Goal: Information Seeking & Learning: Learn about a topic

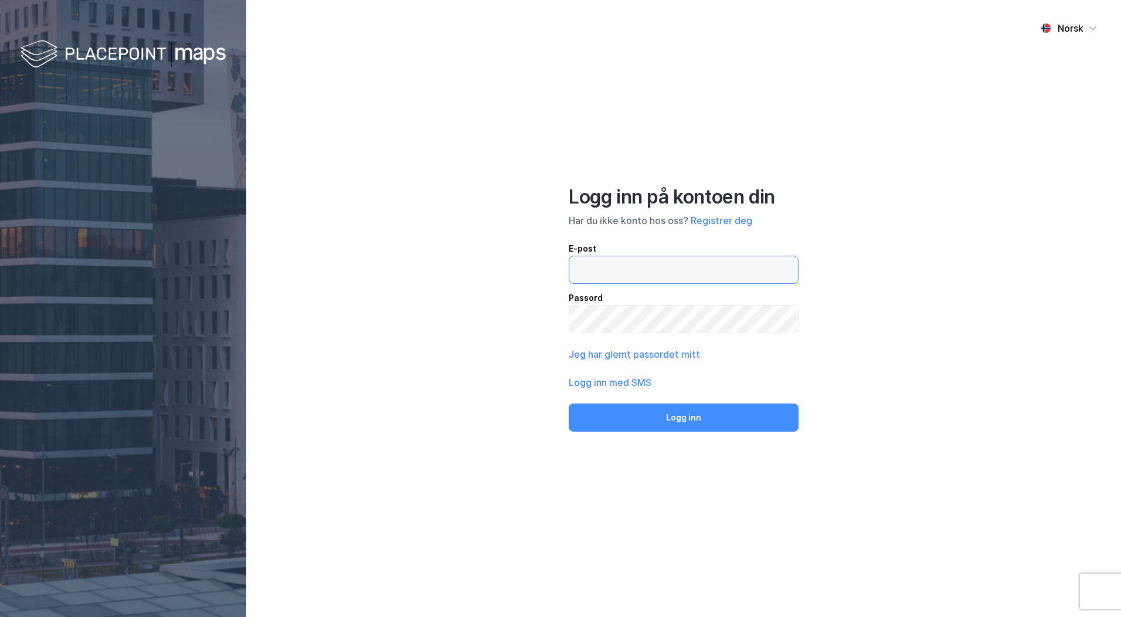
drag, startPoint x: 591, startPoint y: 267, endPoint x: 635, endPoint y: 278, distance: 45.9
click at [594, 268] on input "email" at bounding box center [683, 269] width 229 height 27
type input "[EMAIL_ADDRESS][DOMAIN_NAME]"
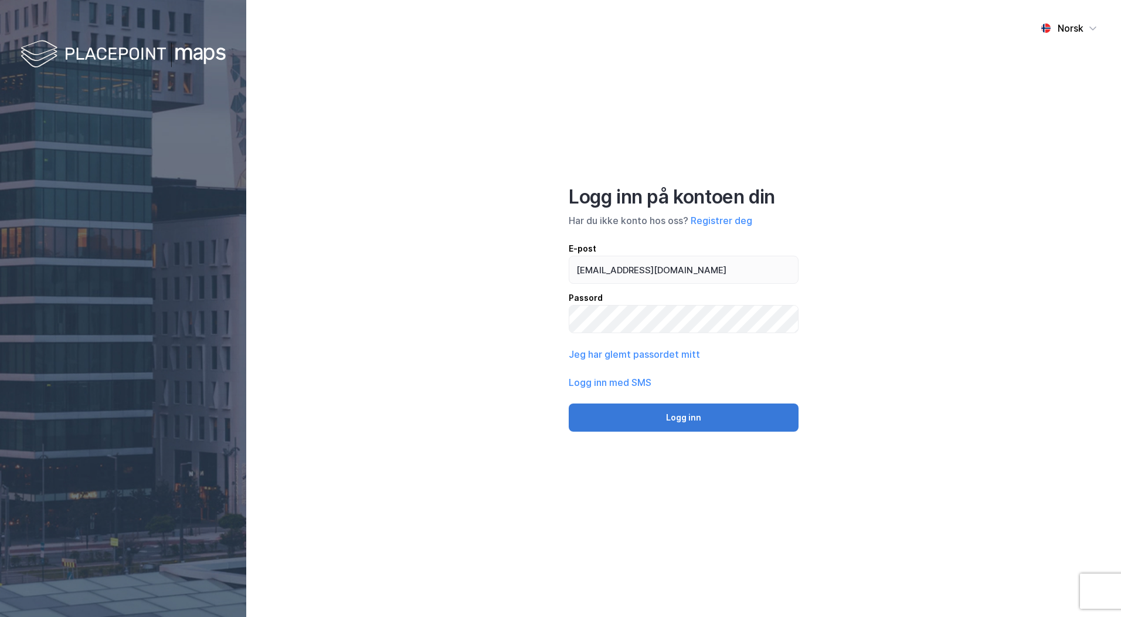
click at [689, 416] on button "Logg inn" at bounding box center [684, 417] width 230 height 28
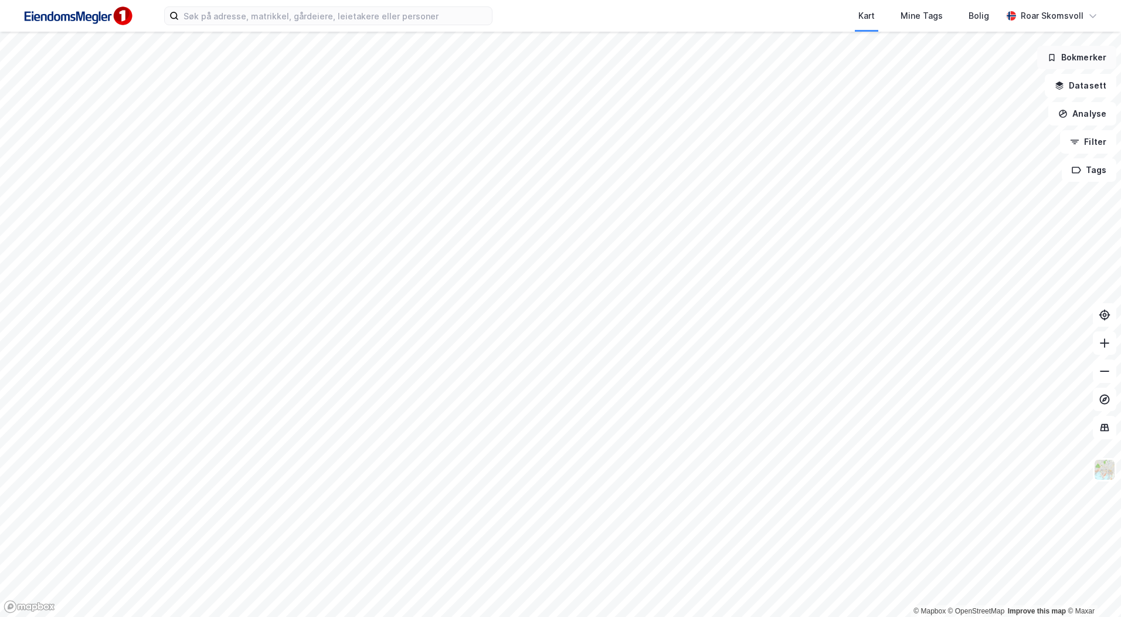
click at [1083, 58] on button "Bokmerker" at bounding box center [1076, 57] width 79 height 23
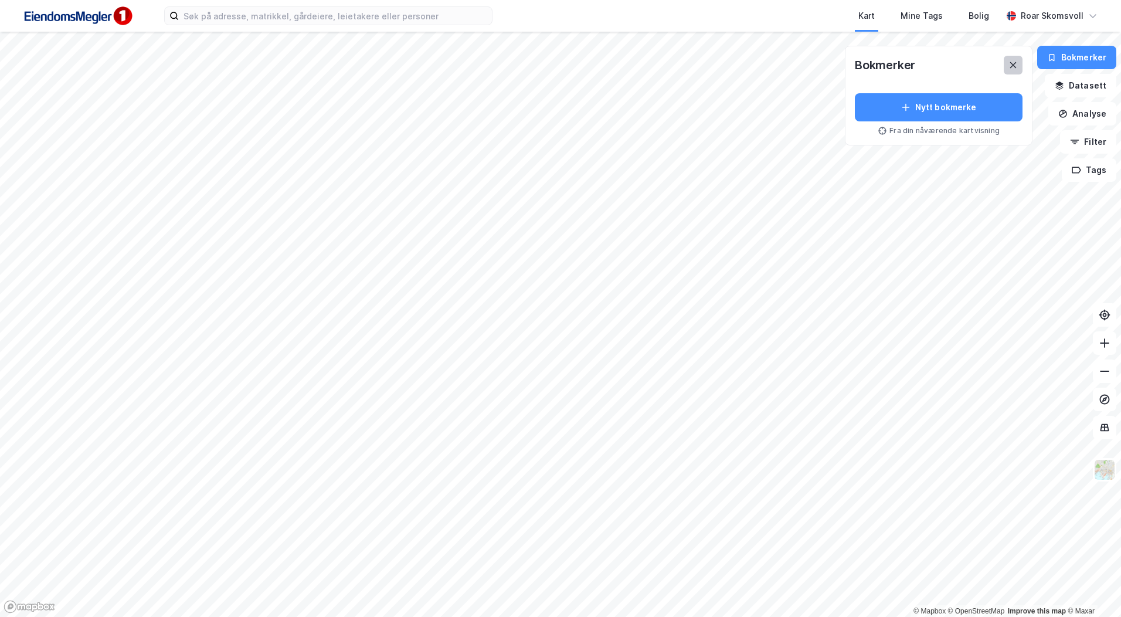
click at [1020, 65] on button at bounding box center [1013, 65] width 19 height 19
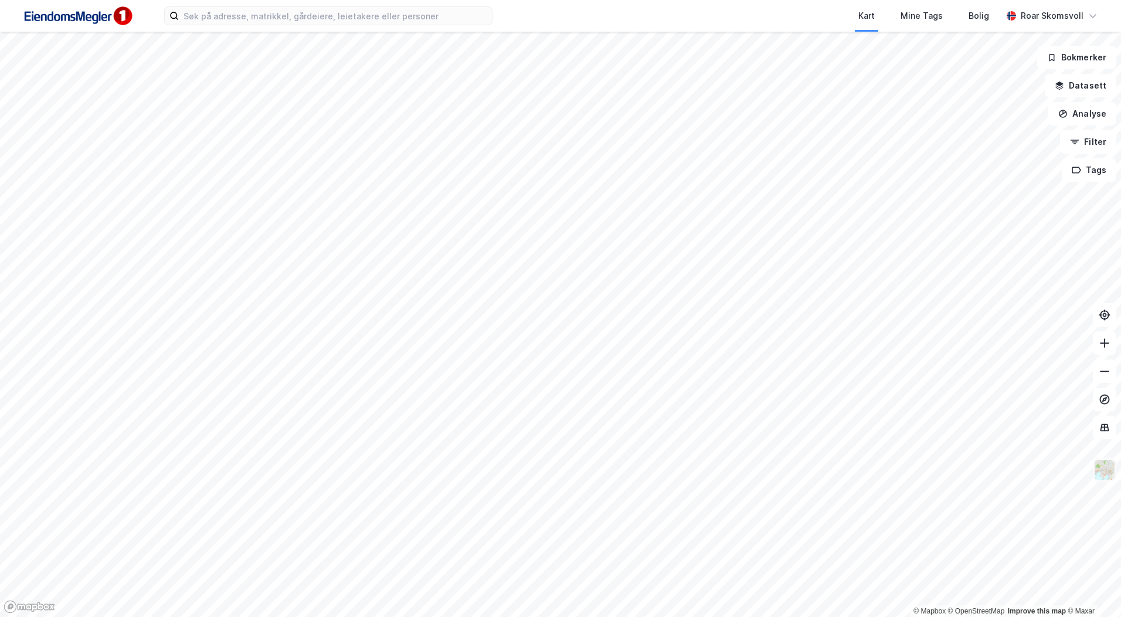
click at [1108, 476] on img at bounding box center [1105, 470] width 22 height 22
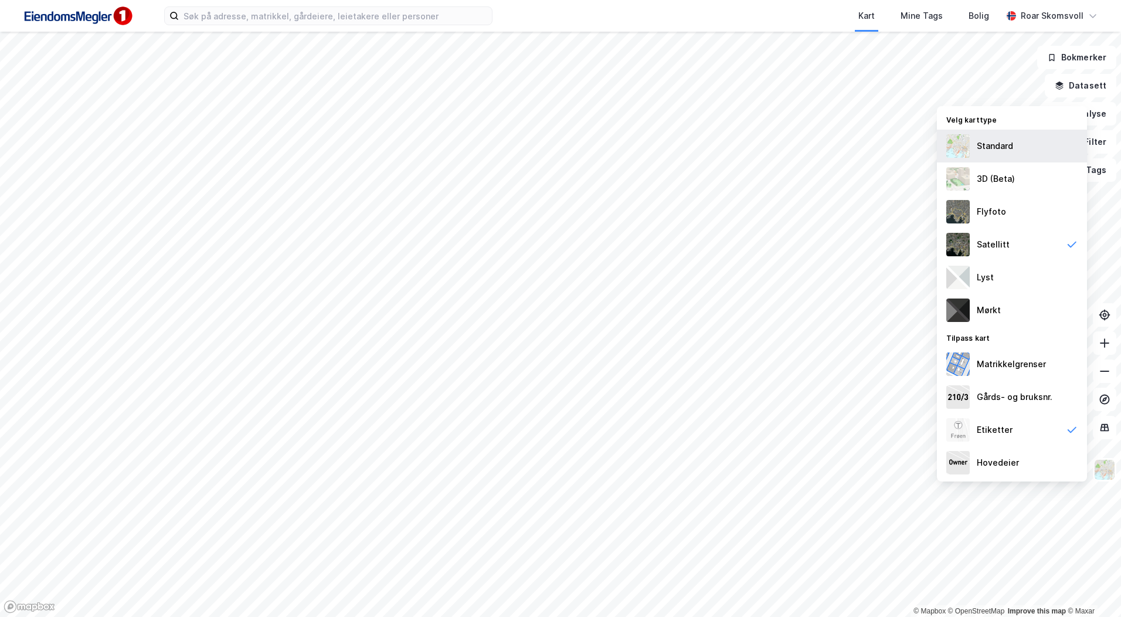
click at [1009, 150] on div "Standard" at bounding box center [995, 146] width 36 height 14
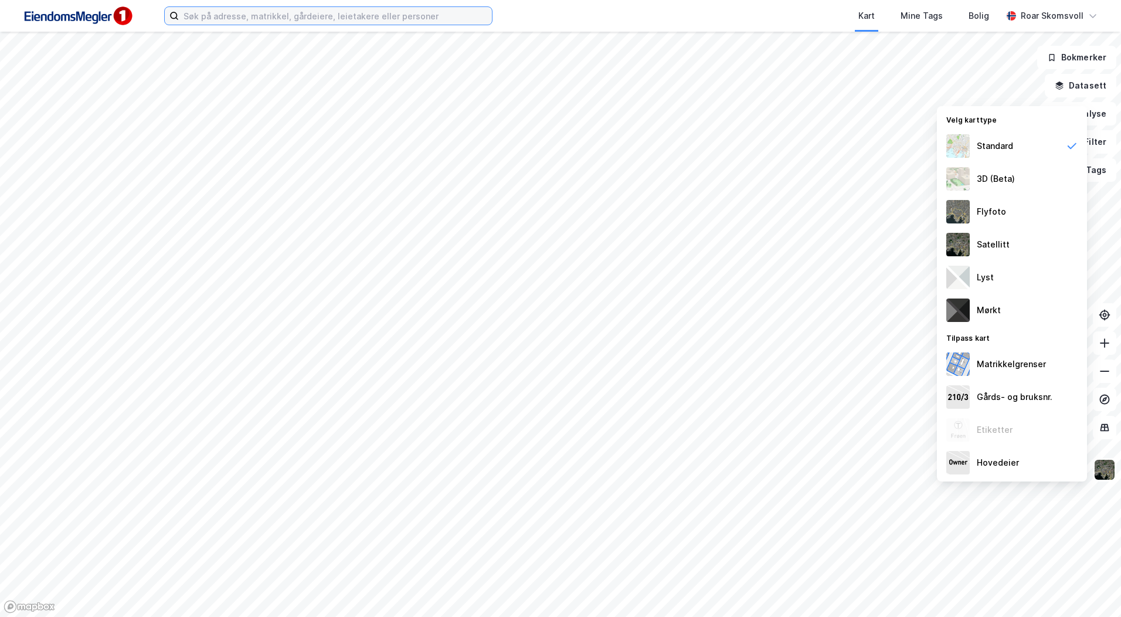
click at [251, 15] on input at bounding box center [335, 16] width 313 height 18
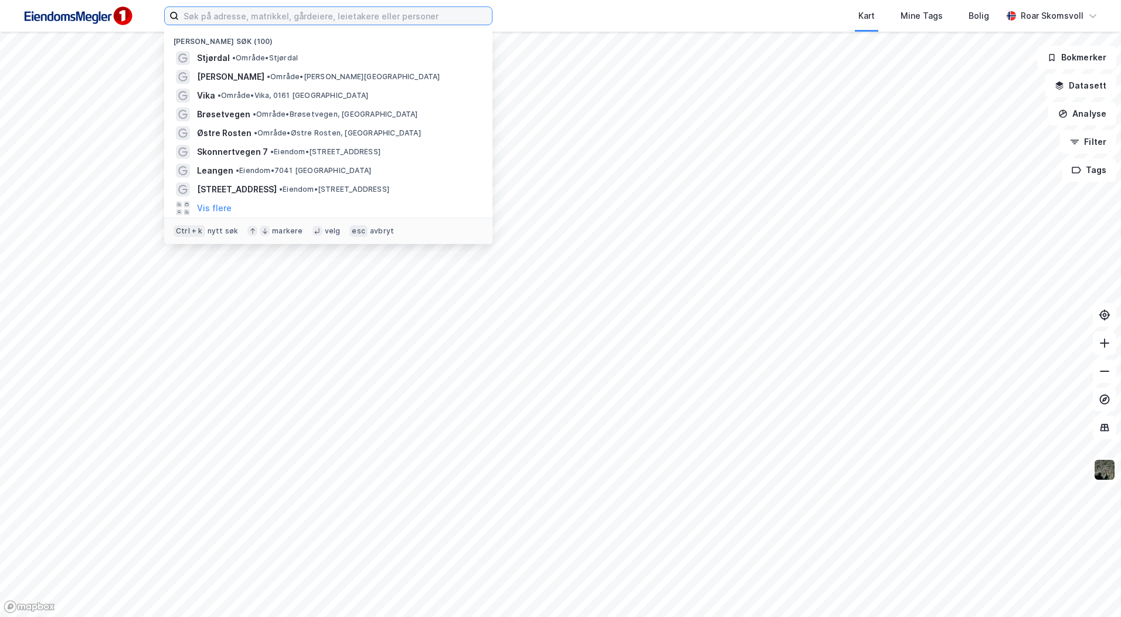
paste input "Øyavegen 4"
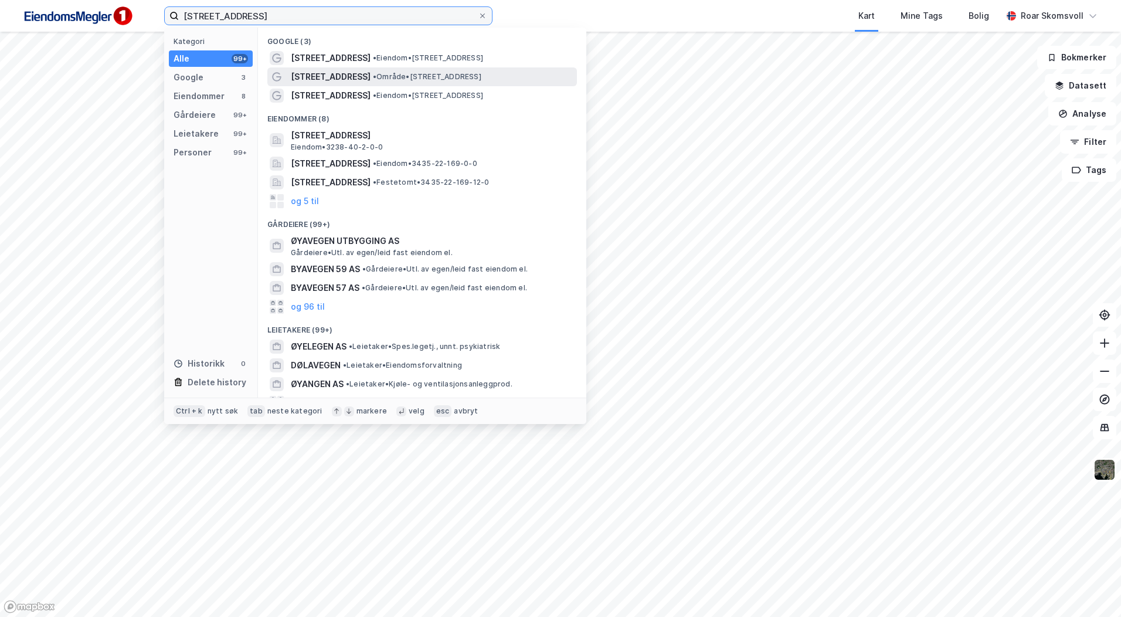
type input "Øyavegen 4"
click at [433, 73] on span "• Område • Øyavegen 4, 7550 Hommelvik" at bounding box center [427, 76] width 108 height 9
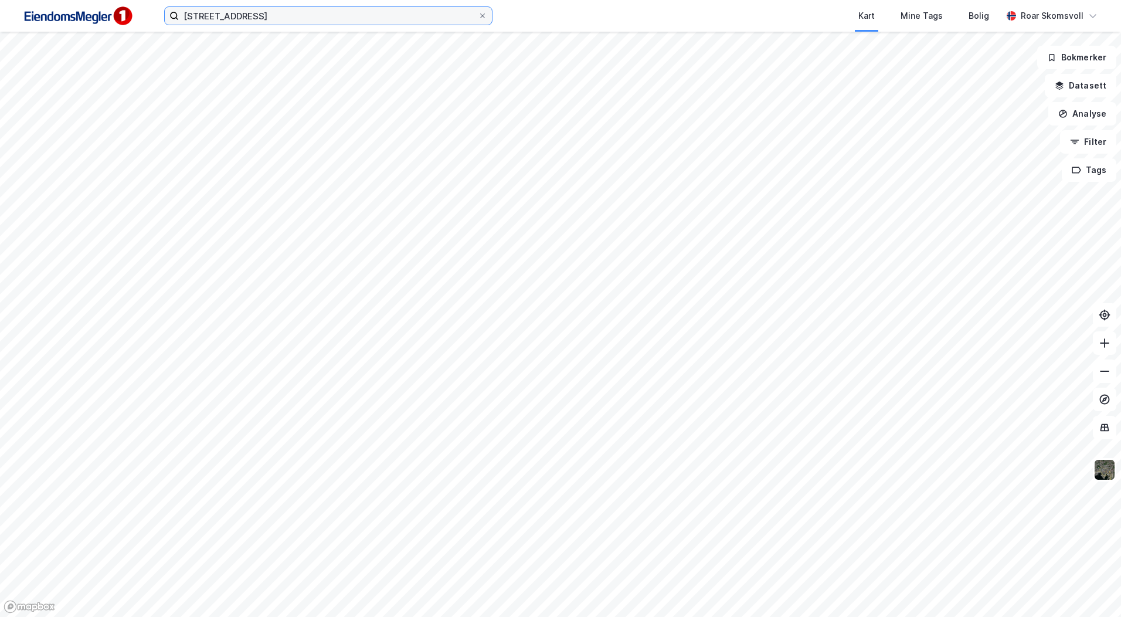
click at [270, 19] on input "Øyavegen 4" at bounding box center [328, 16] width 299 height 18
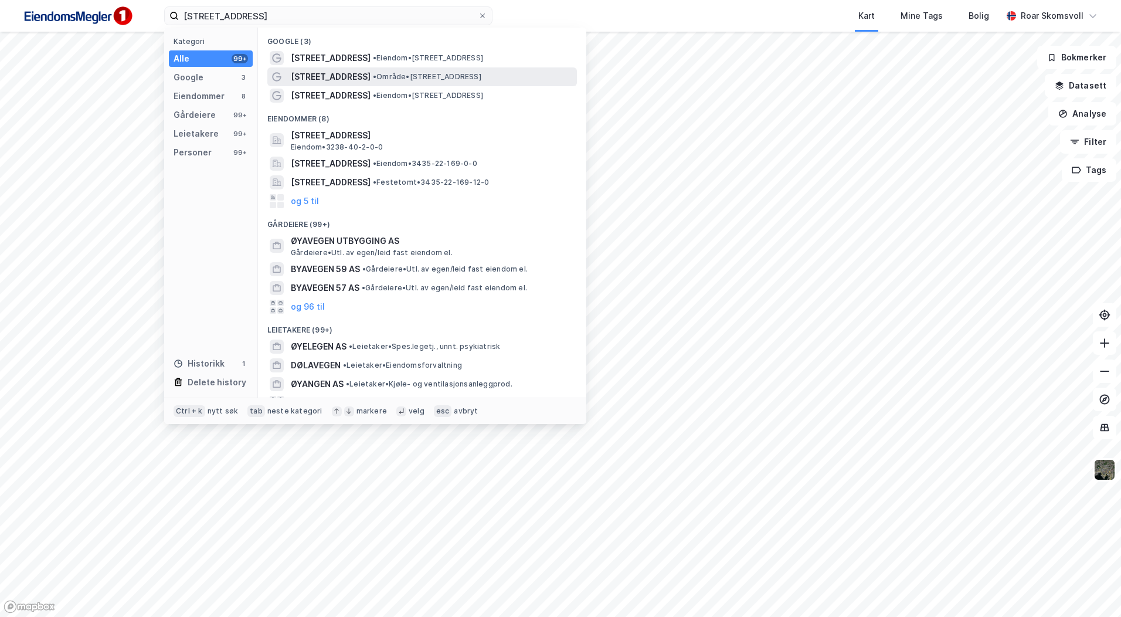
click at [406, 76] on span "• Område • Øyavegen 4, 7550 Hommelvik" at bounding box center [427, 76] width 108 height 9
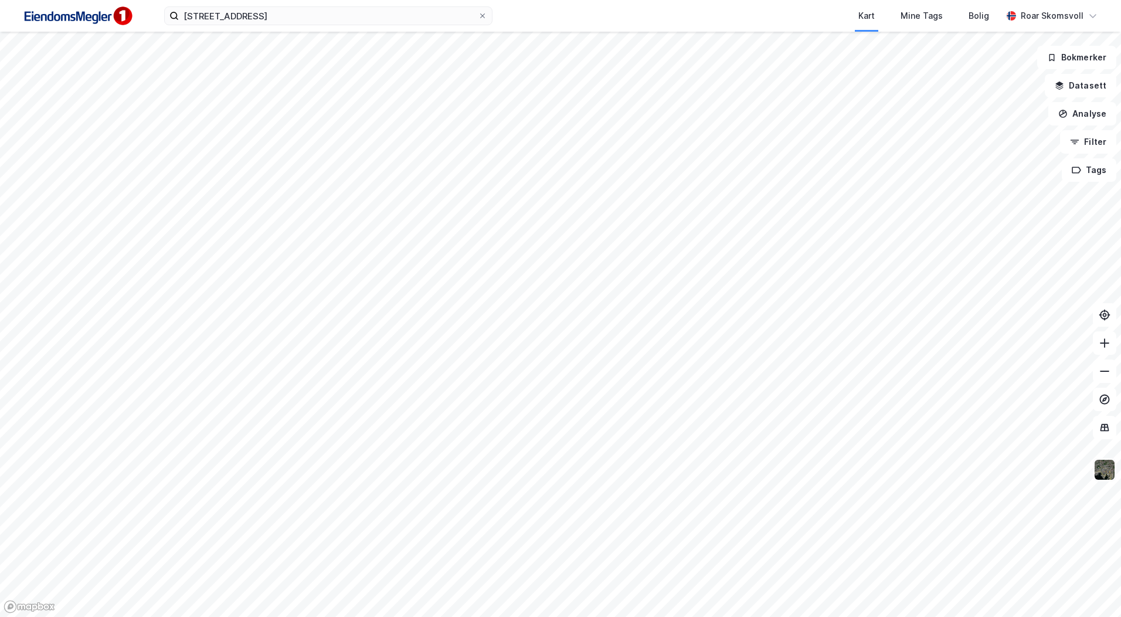
click at [1106, 464] on img at bounding box center [1105, 470] width 22 height 22
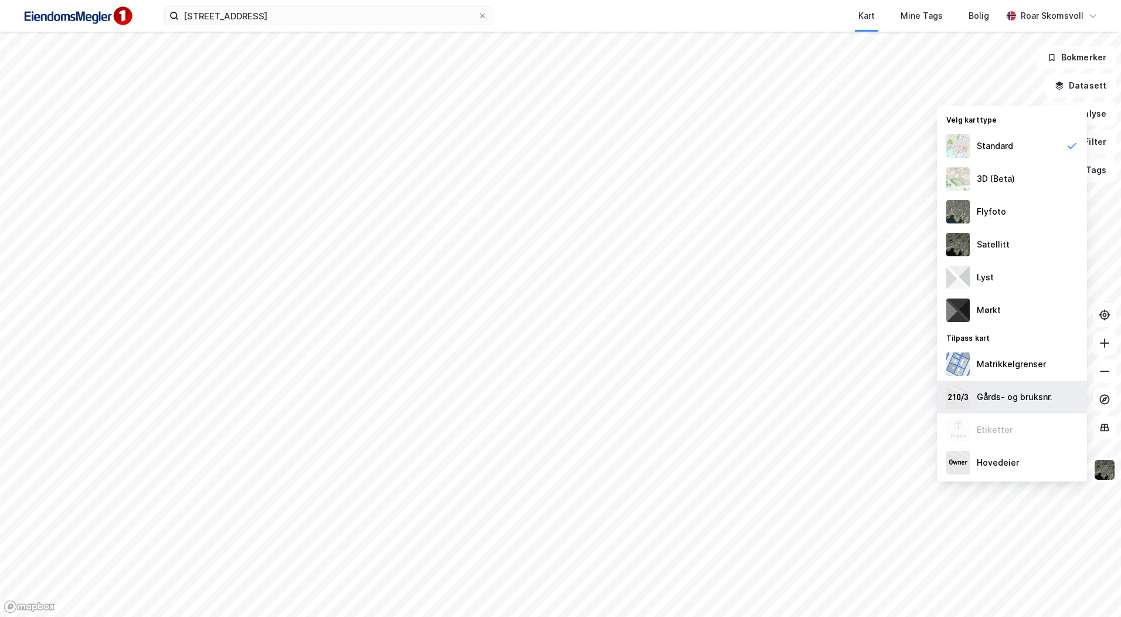
click at [1005, 394] on div "Gårds- og bruksnr." at bounding box center [1015, 397] width 76 height 14
click at [1005, 365] on div "Matrikkelgrenser" at bounding box center [1011, 364] width 69 height 14
click at [964, 142] on img at bounding box center [958, 145] width 23 height 23
click at [993, 462] on div "Hovedeier" at bounding box center [998, 463] width 42 height 14
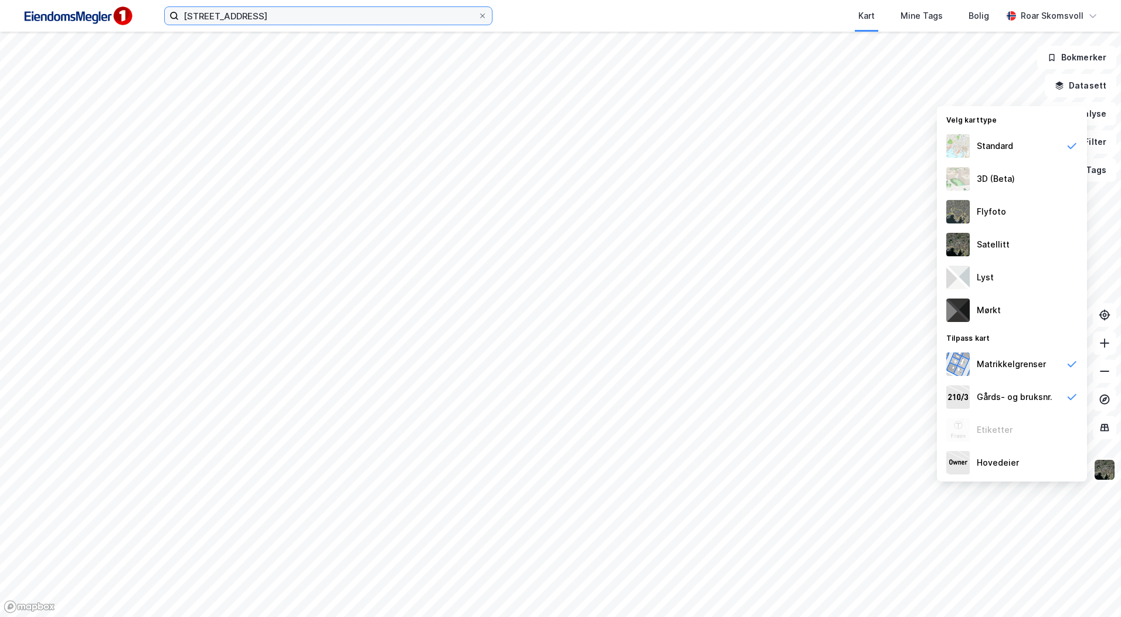
click at [288, 16] on input "Øyavegen 4" at bounding box center [328, 16] width 299 height 18
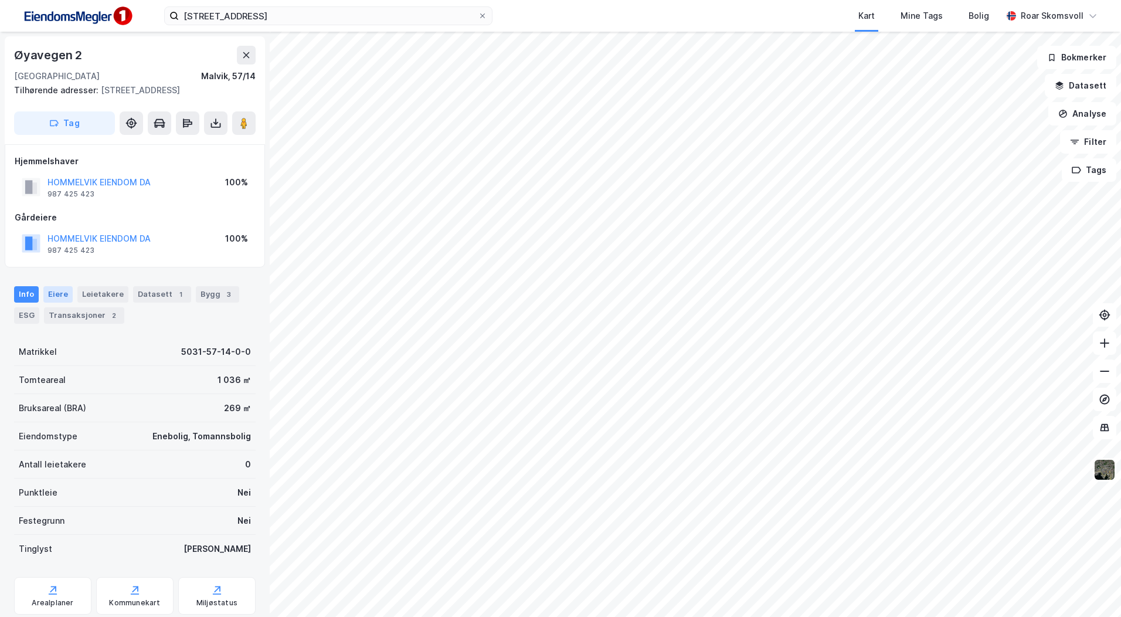
click at [55, 296] on div "Eiere" at bounding box center [57, 294] width 29 height 16
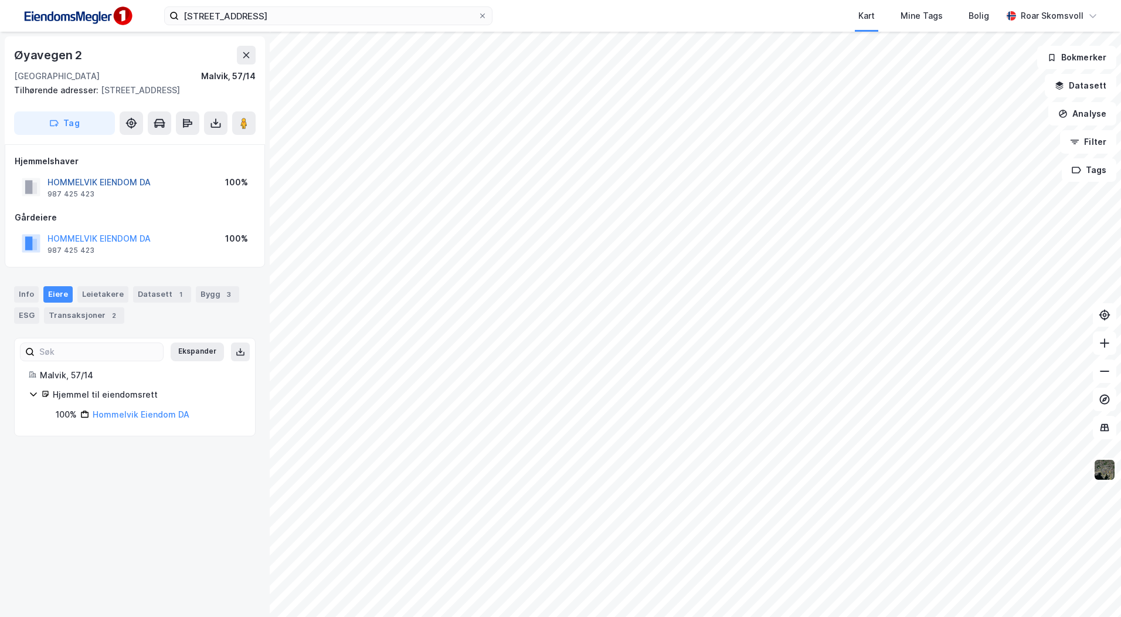
click at [0, 0] on button "HOMMELVIK EIENDOM DA" at bounding box center [0, 0] width 0 height 0
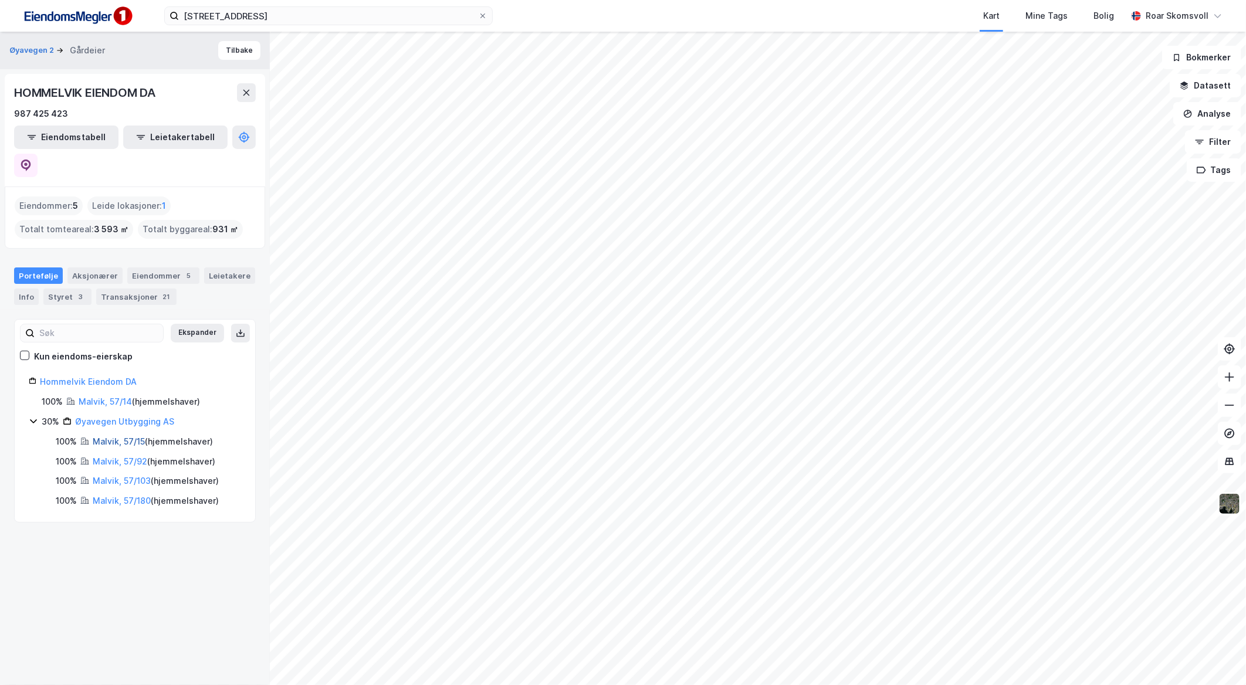
click at [104, 436] on link "Malvik, 57/15" at bounding box center [119, 441] width 52 height 10
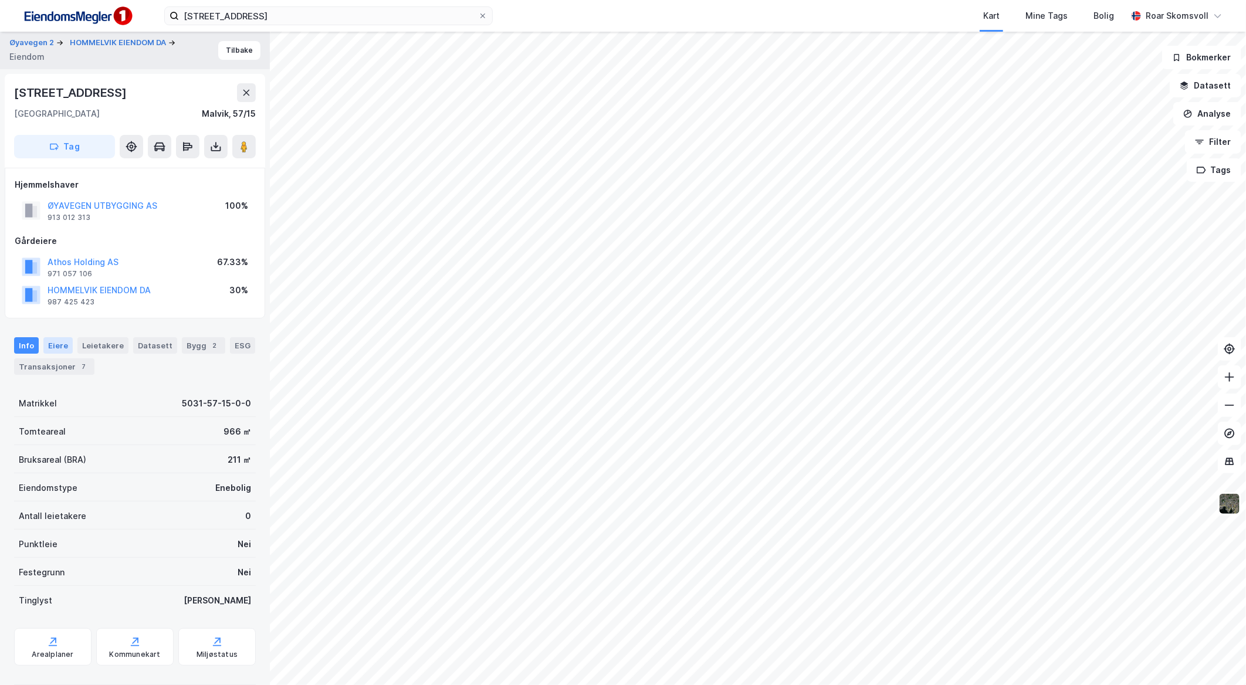
click at [56, 346] on div "Eiere" at bounding box center [57, 345] width 29 height 16
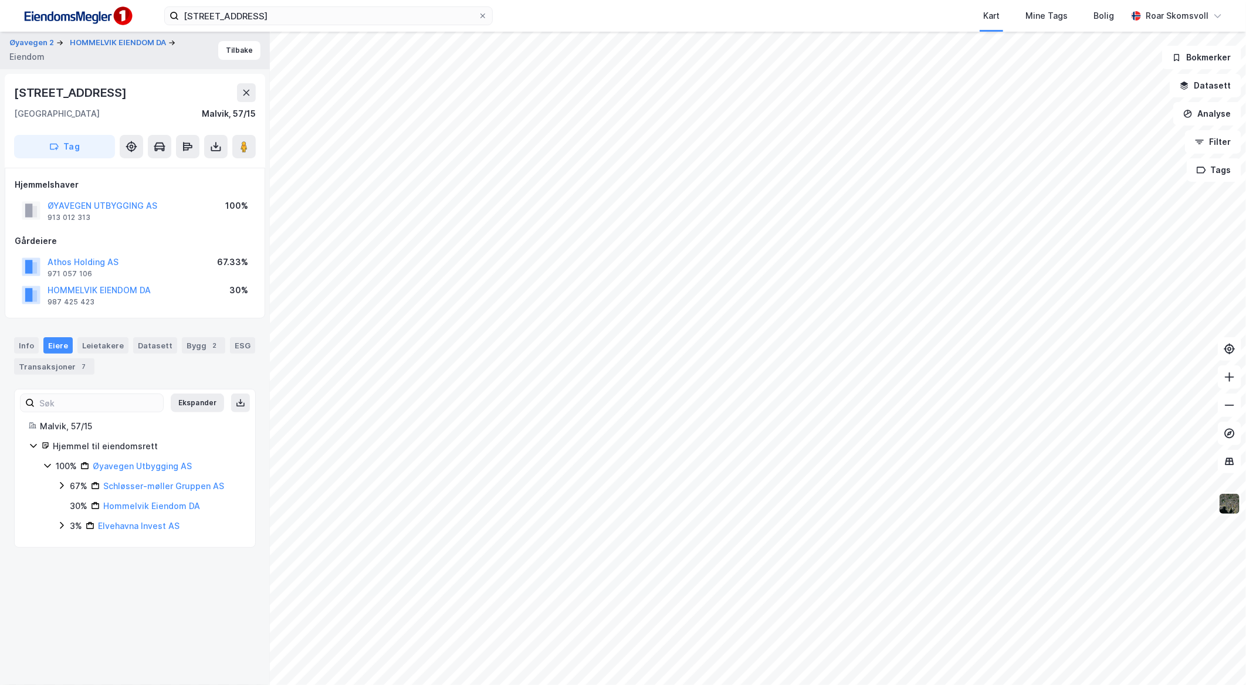
click at [57, 486] on icon at bounding box center [61, 485] width 9 height 9
click at [76, 501] on icon at bounding box center [75, 505] width 9 height 9
click at [60, 565] on icon at bounding box center [61, 565] width 9 height 9
click at [221, 48] on button "Tilbake" at bounding box center [239, 50] width 42 height 19
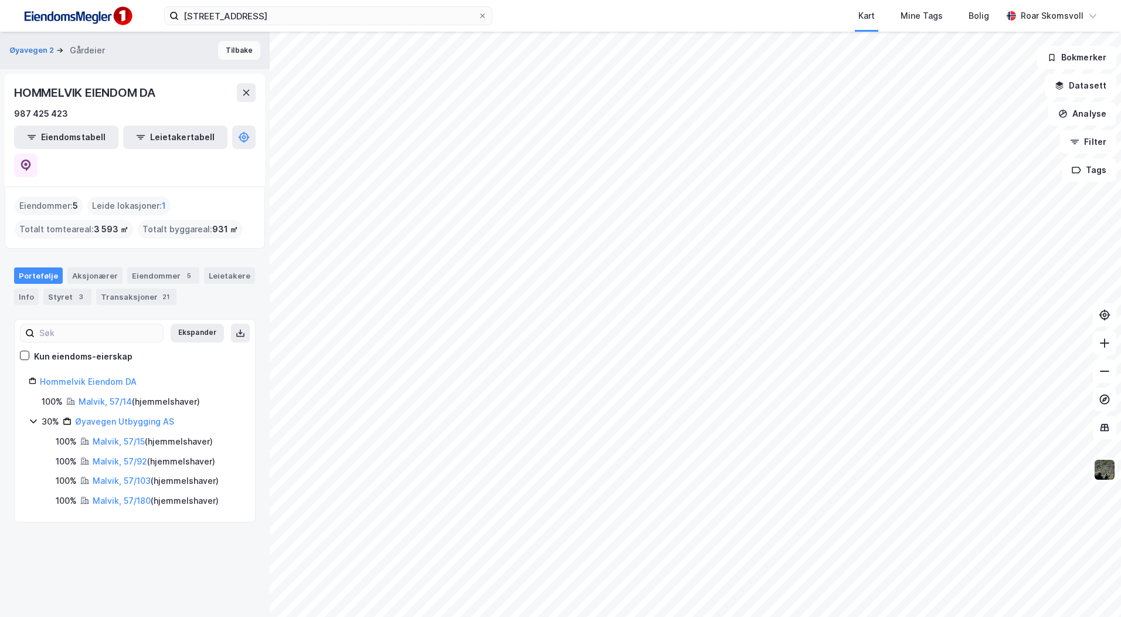
click at [233, 50] on button "Tilbake" at bounding box center [239, 50] width 42 height 19
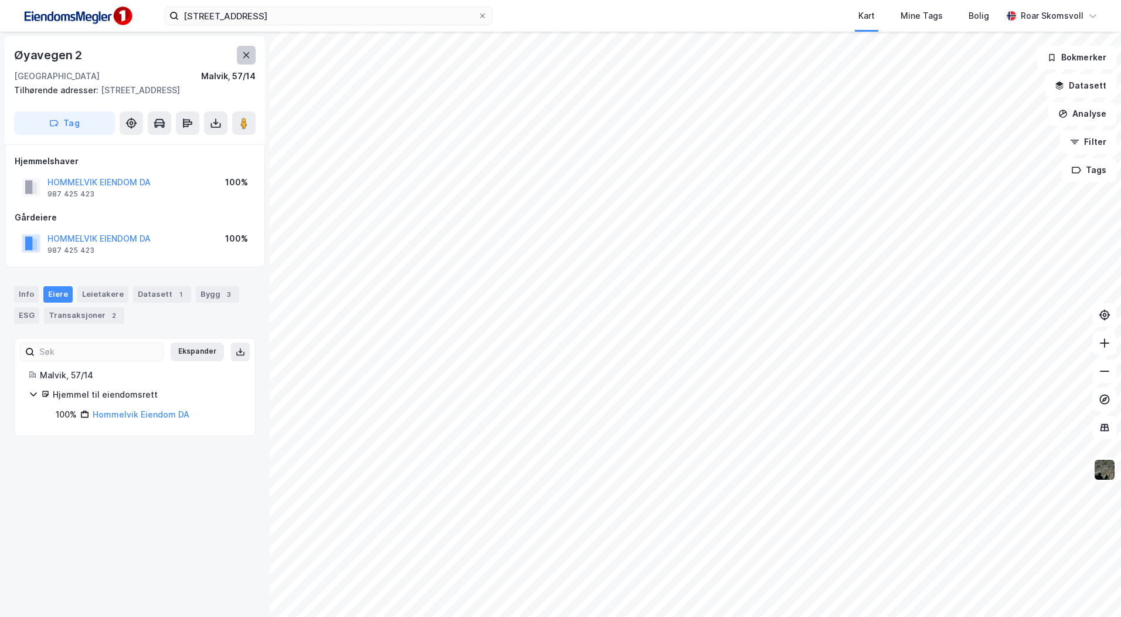
click at [246, 54] on icon at bounding box center [246, 55] width 6 height 6
